Goal: Task Accomplishment & Management: Use online tool/utility

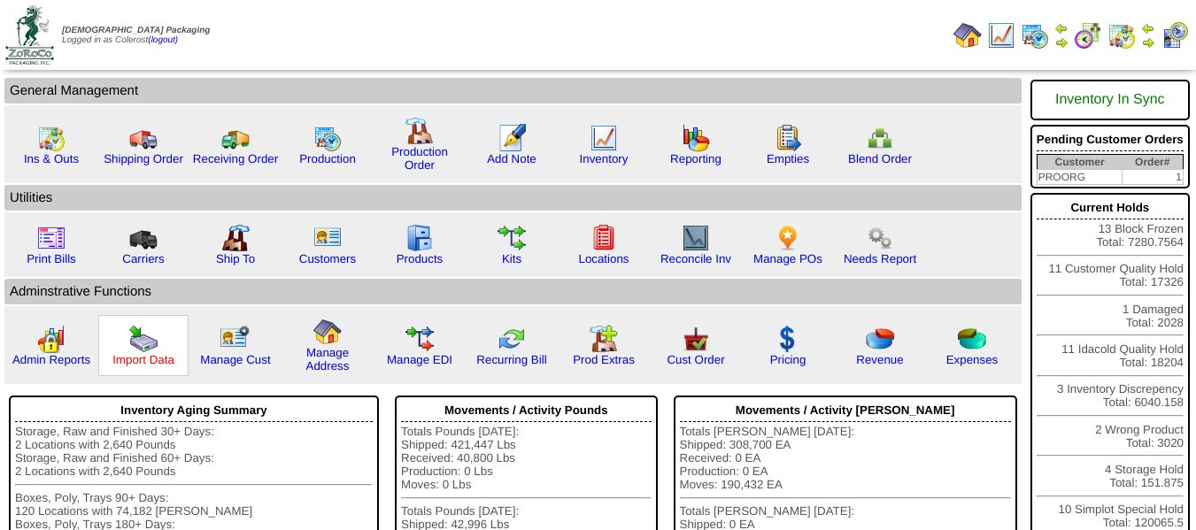
click at [150, 365] on link "Import Data" at bounding box center [143, 359] width 62 height 13
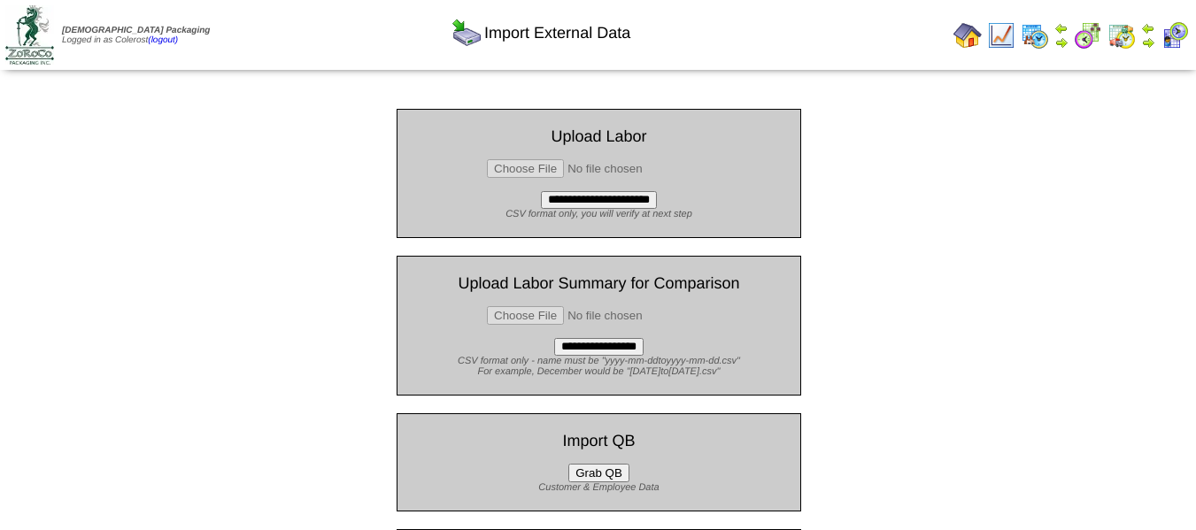
click at [530, 174] on input "file" at bounding box center [599, 168] width 224 height 19
type input "**********"
click at [619, 199] on input "**********" at bounding box center [599, 200] width 116 height 18
